Goal: Task Accomplishment & Management: Manage account settings

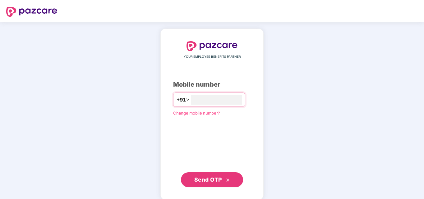
type input "**********"
click at [218, 181] on span "Send OTP" at bounding box center [208, 179] width 28 height 7
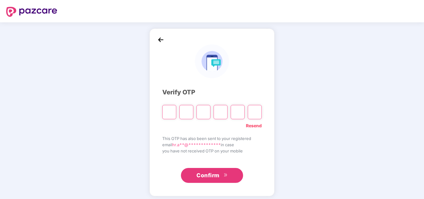
paste input "*"
type input "*"
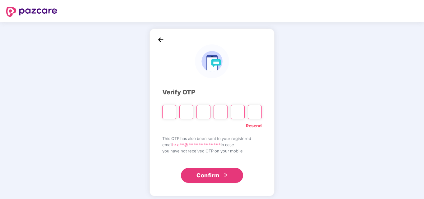
type input "*"
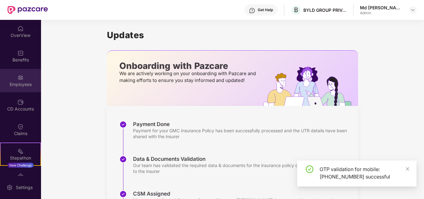
click at [20, 84] on div "Employees" at bounding box center [20, 84] width 41 height 6
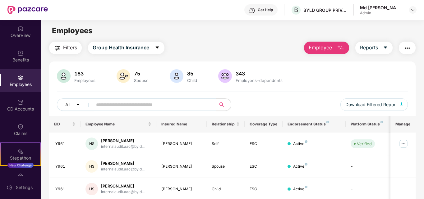
click at [149, 106] on input "text" at bounding box center [152, 104] width 112 height 9
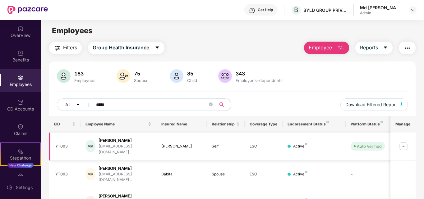
type input "*****"
click at [403, 143] on img at bounding box center [403, 146] width 10 height 10
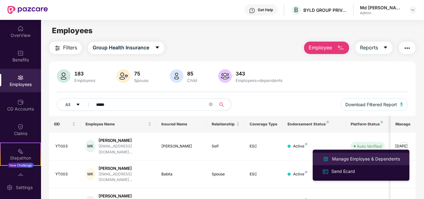
click at [354, 159] on div "Manage Employee & Dependents" at bounding box center [365, 159] width 71 height 7
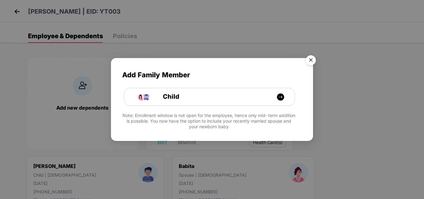
click at [311, 57] on img "Close" at bounding box center [310, 60] width 17 height 17
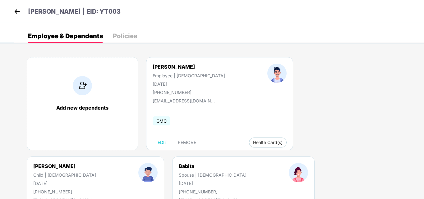
click at [124, 38] on div "Policies" at bounding box center [125, 36] width 24 height 6
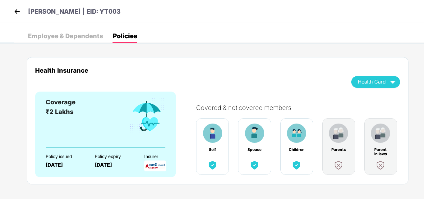
scroll to position [6, 0]
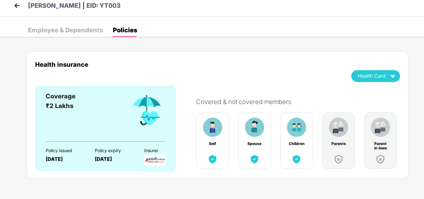
click at [172, 150] on div "Insurer" at bounding box center [163, 150] width 38 height 5
click at [98, 148] on div "Policy expiry [DATE]" at bounding box center [115, 153] width 40 height 22
click at [95, 28] on div "Employee & Dependents" at bounding box center [65, 30] width 75 height 6
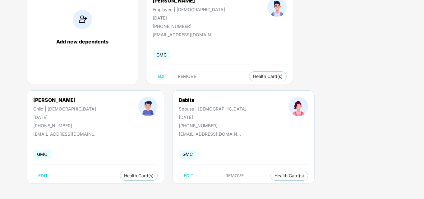
scroll to position [0, 0]
